Goal: Communication & Community: Answer question/provide support

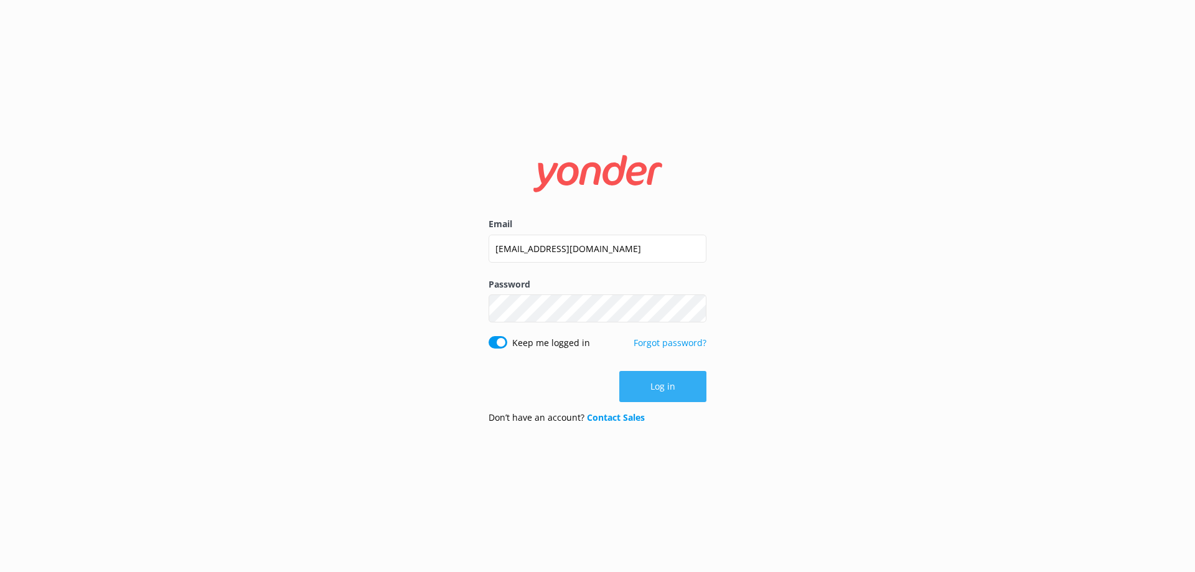
click at [659, 384] on button "Log in" at bounding box center [662, 386] width 87 height 31
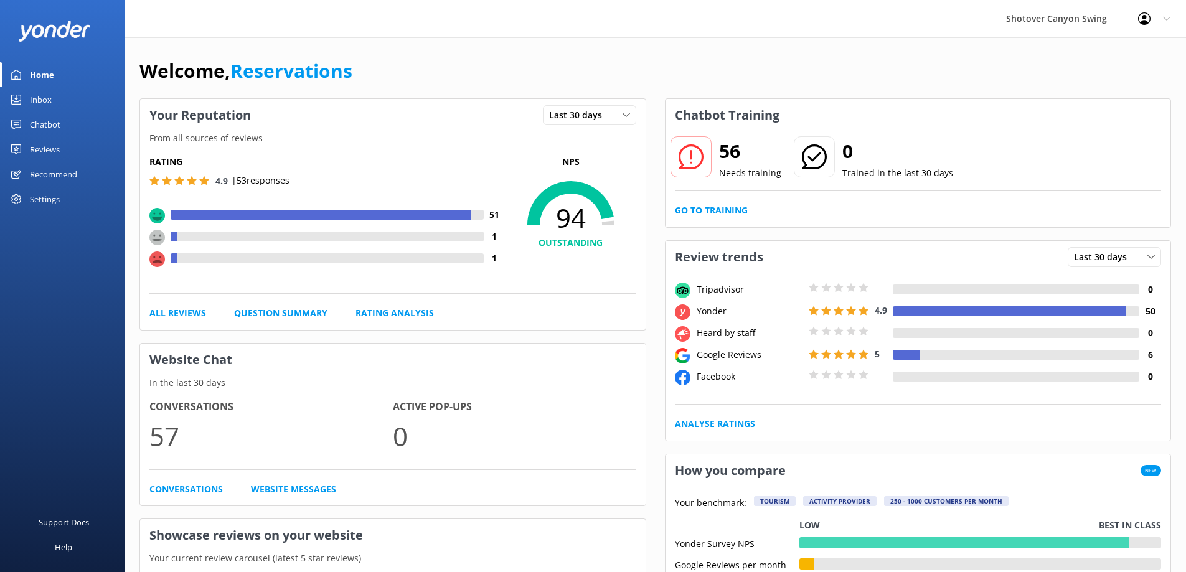
click at [61, 126] on link "Chatbot" at bounding box center [62, 124] width 124 height 25
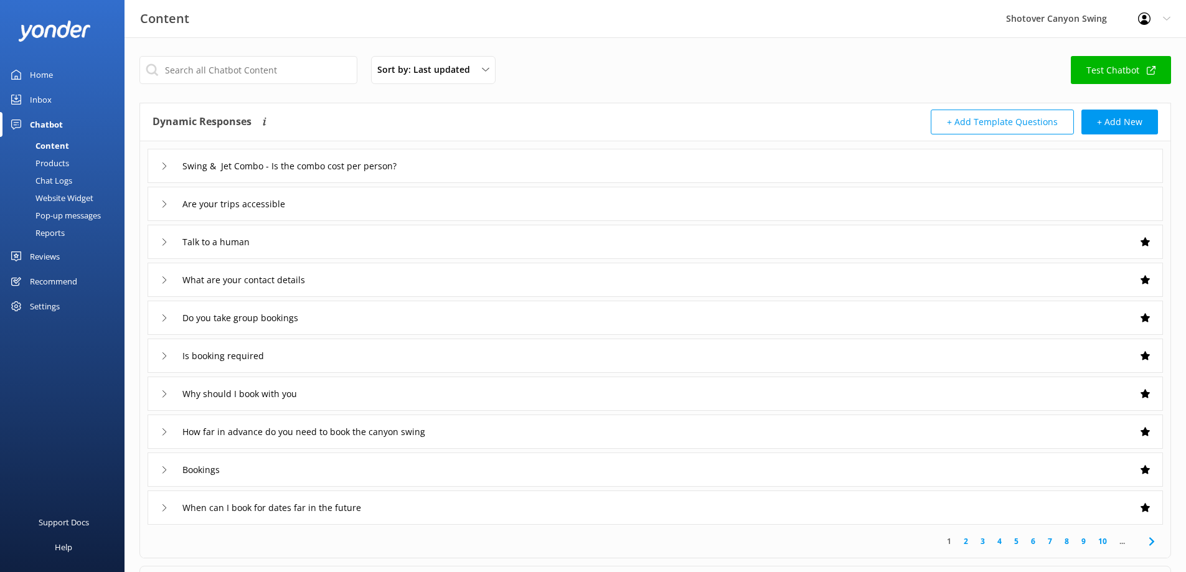
click at [63, 97] on link "Inbox" at bounding box center [62, 99] width 124 height 25
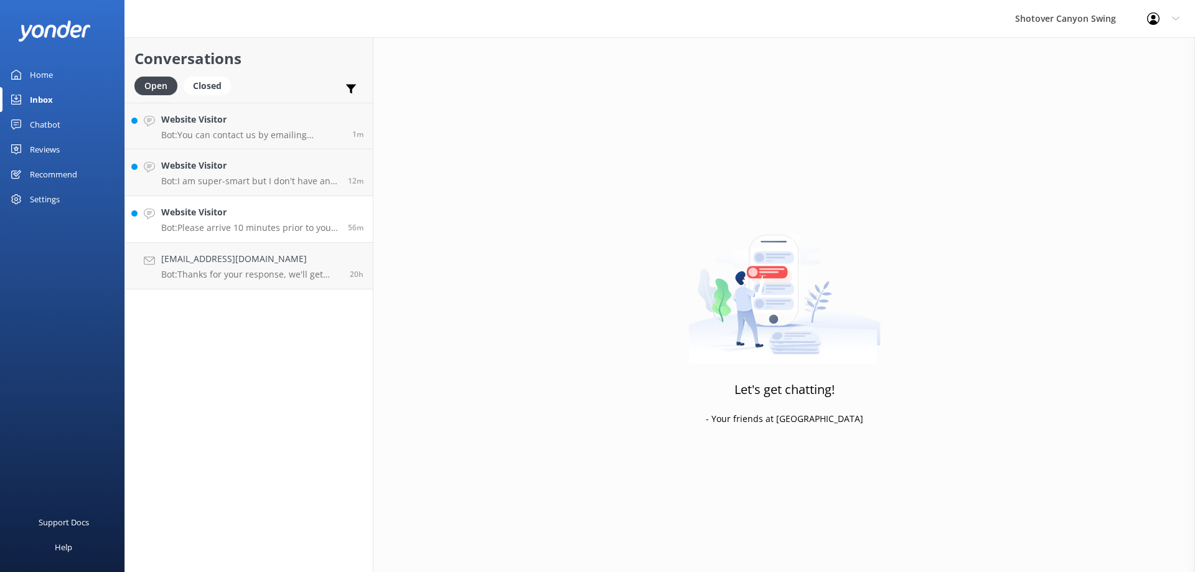
click at [245, 226] on p "Bot: Please arrive 10 minutes prior to your trip time at [STREET_ADDRESS] in to…" at bounding box center [249, 227] width 177 height 11
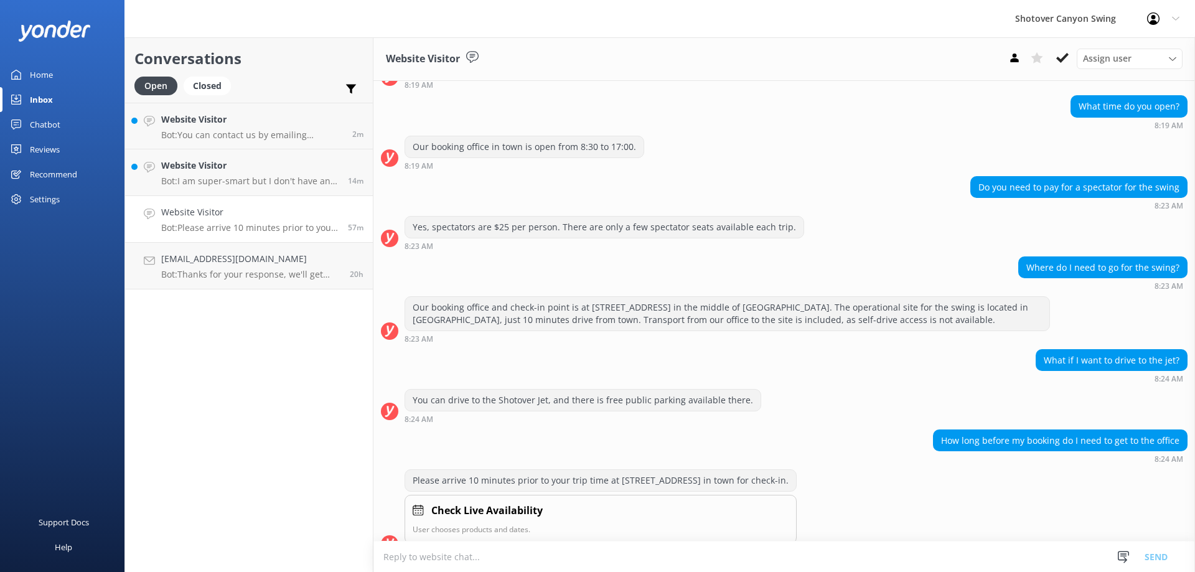
scroll to position [212, 0]
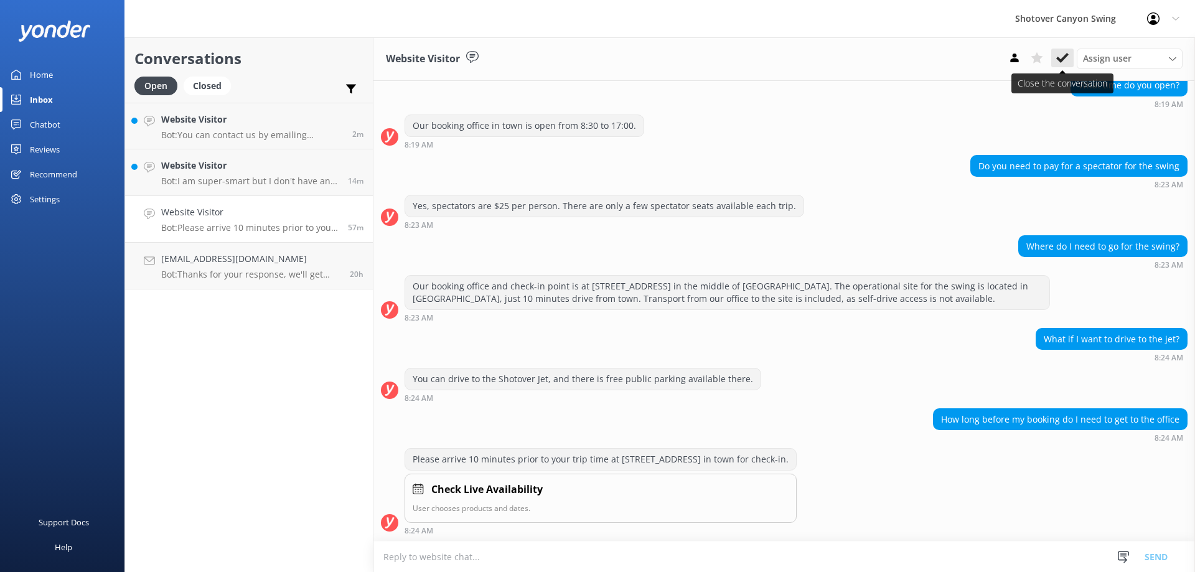
click at [1059, 58] on icon at bounding box center [1062, 58] width 12 height 12
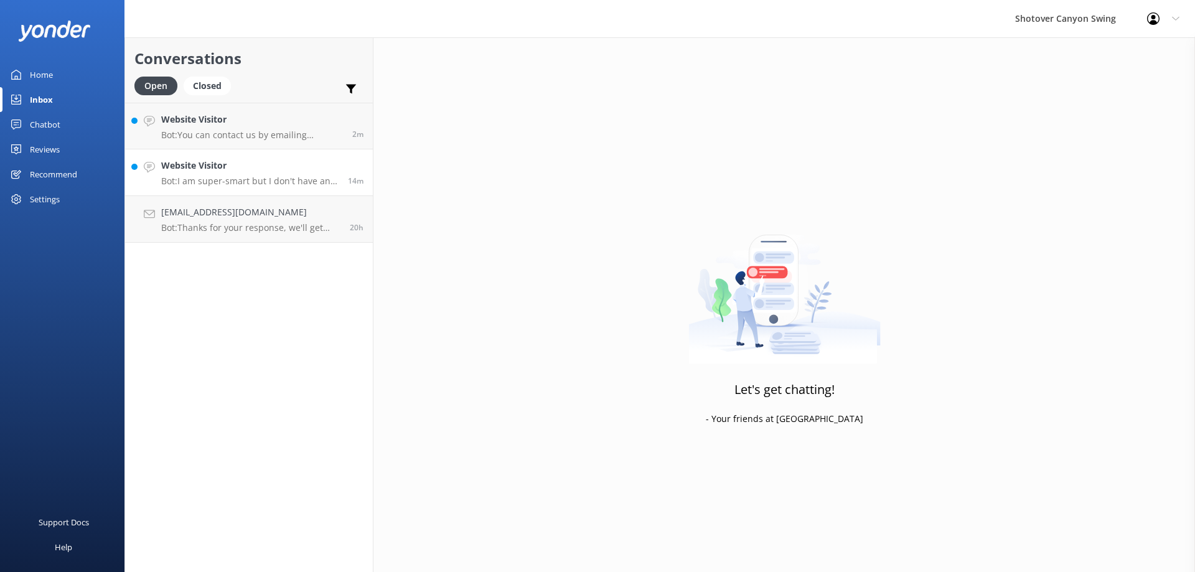
click at [268, 174] on div "Website Visitor Bot: I am super-smart but I don't have an answer for that in my…" at bounding box center [249, 172] width 177 height 27
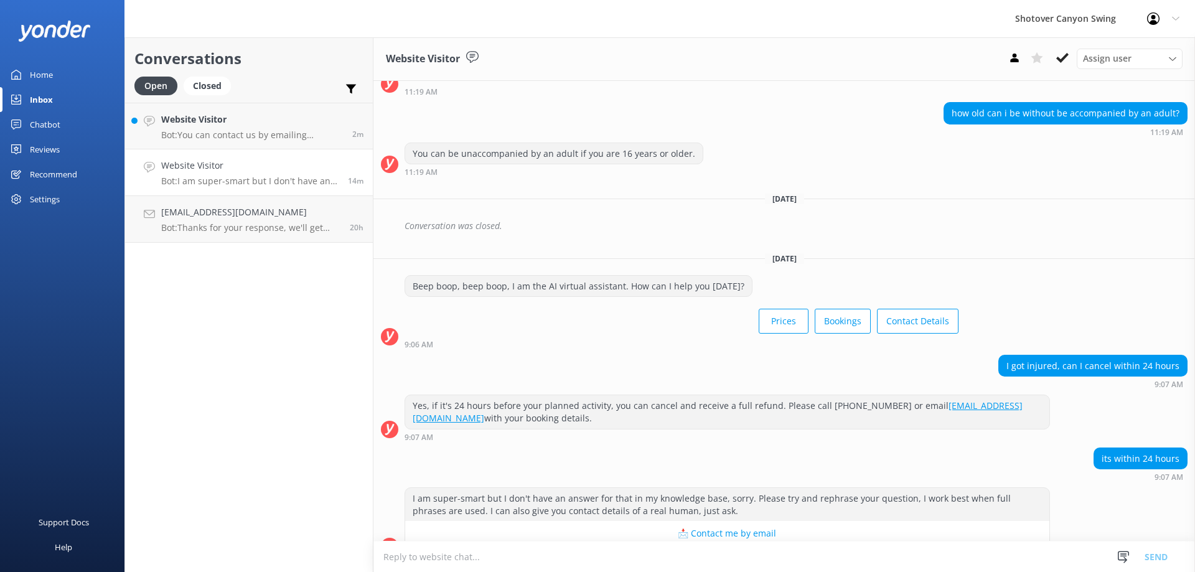
scroll to position [652, 0]
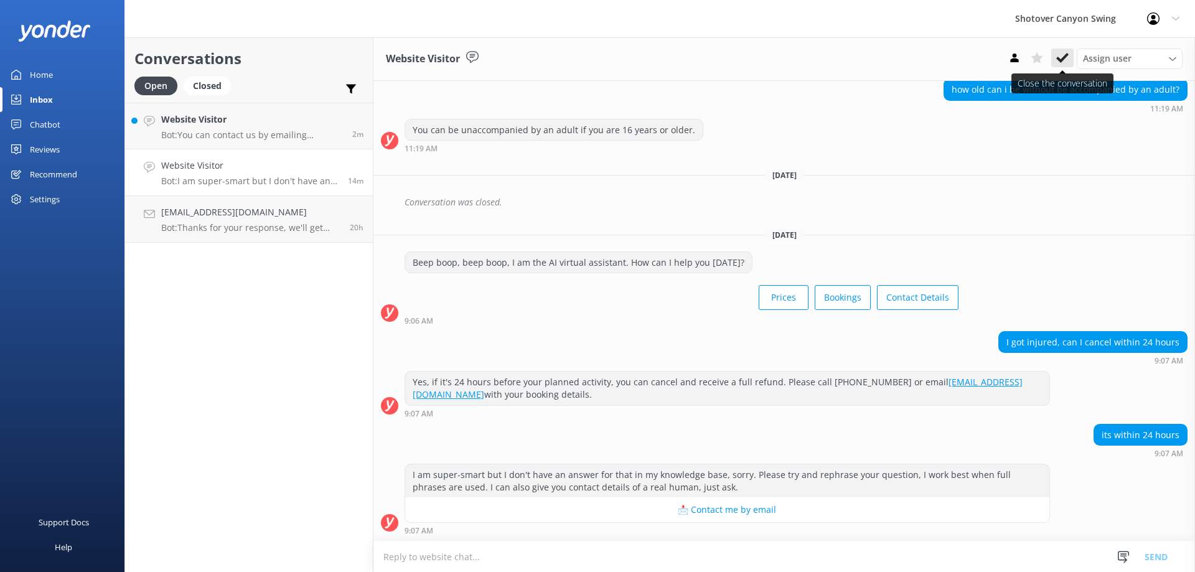
click at [1061, 57] on icon at bounding box center [1062, 58] width 12 height 12
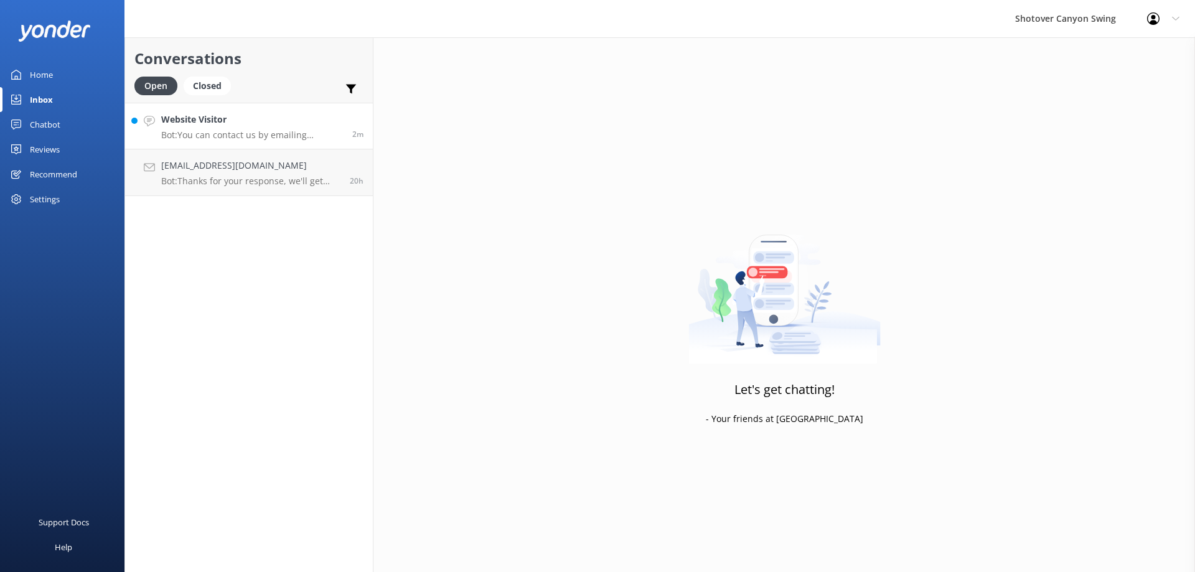
click at [261, 126] on h4 "Website Visitor" at bounding box center [252, 120] width 182 height 14
